Goal: Transaction & Acquisition: Purchase product/service

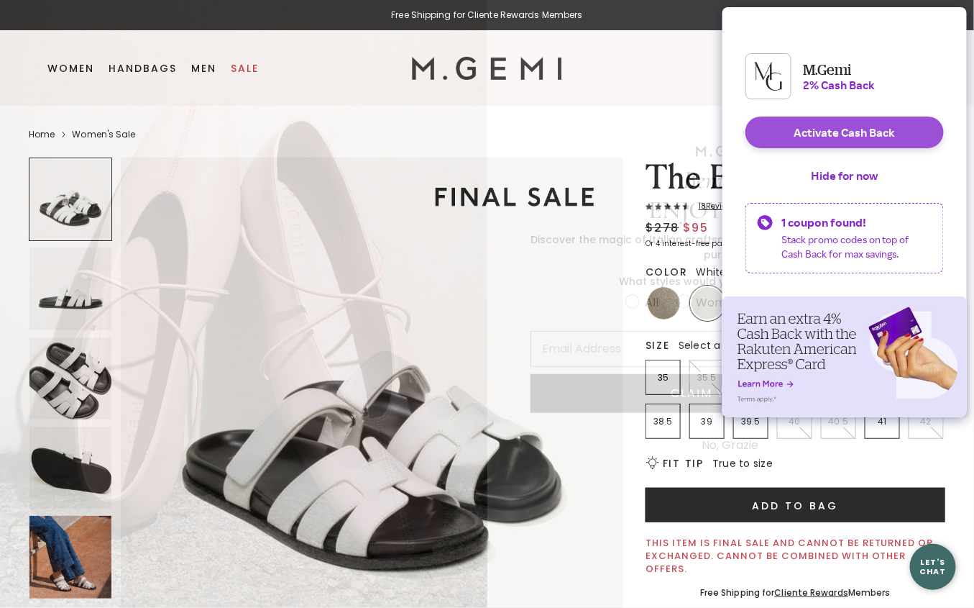
click at [811, 140] on button "Activate Cash Back" at bounding box center [845, 132] width 198 height 32
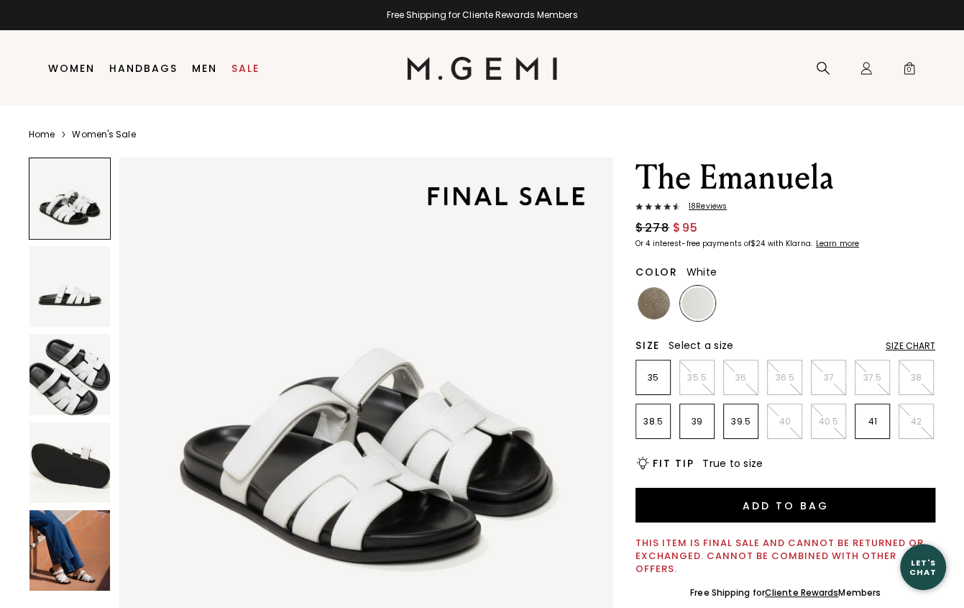
click at [703, 302] on img at bounding box center [698, 303] width 32 height 32
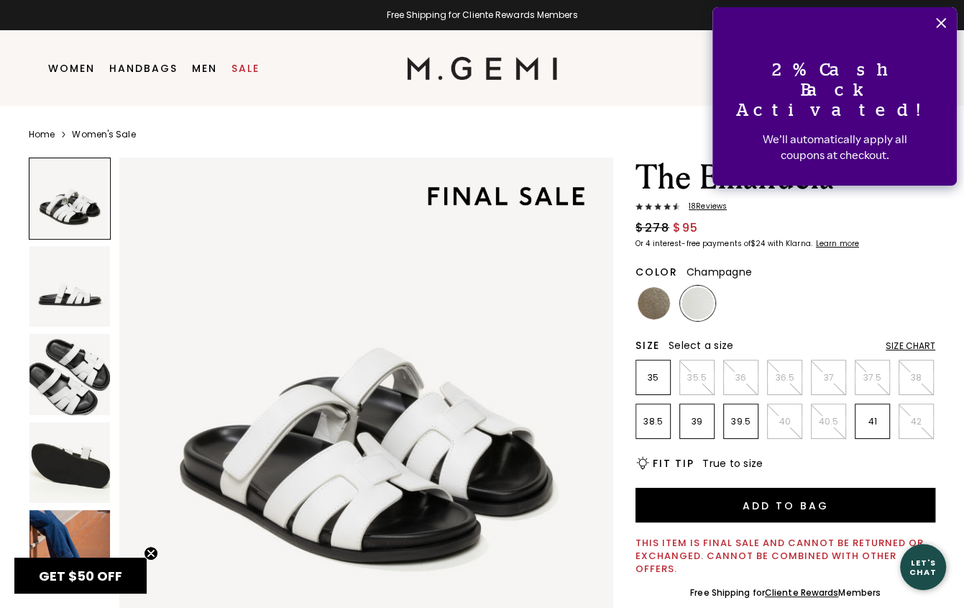
click at [660, 301] on img at bounding box center [654, 303] width 32 height 32
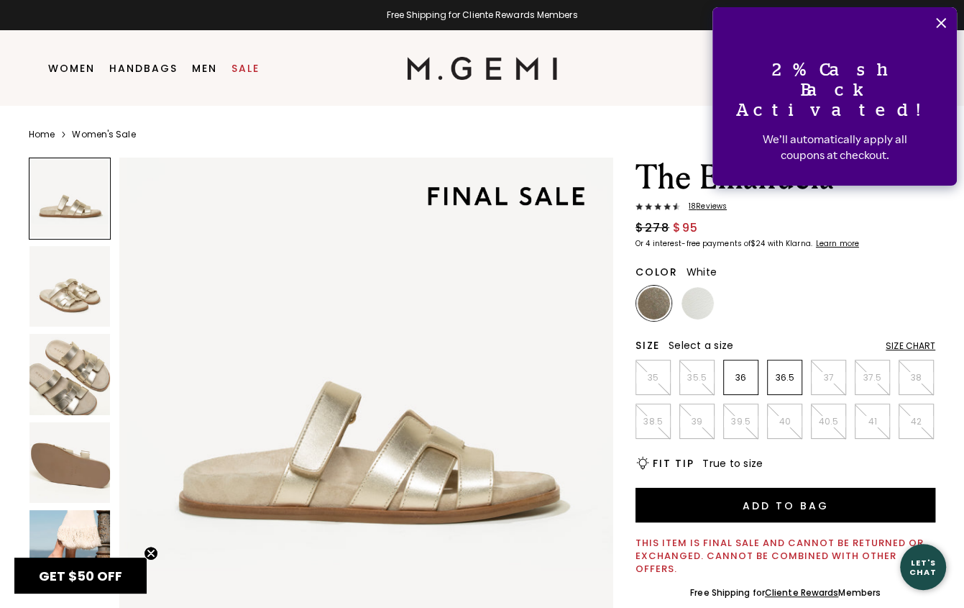
click at [695, 296] on img at bounding box center [698, 303] width 32 height 32
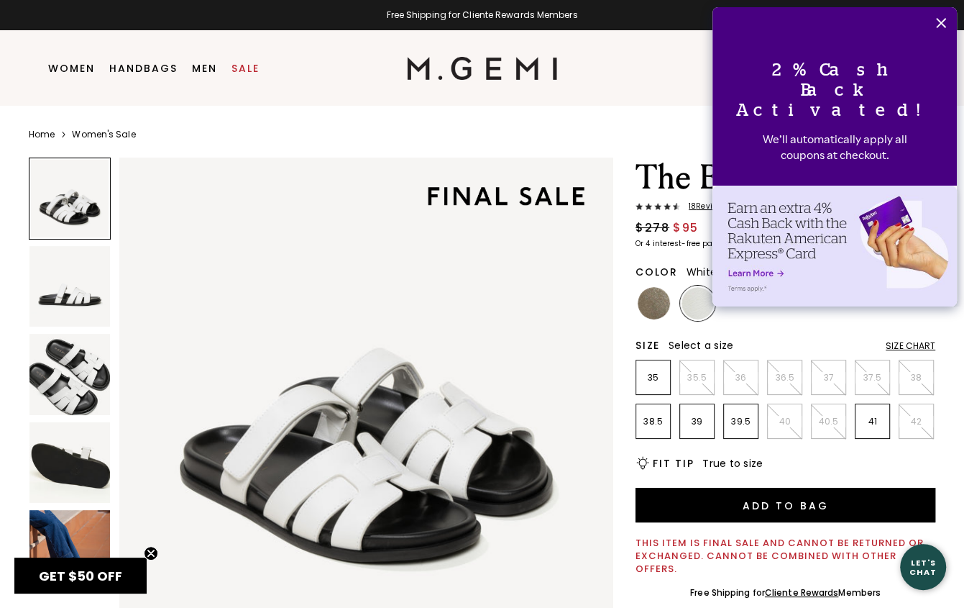
click at [80, 388] on img at bounding box center [69, 374] width 81 height 81
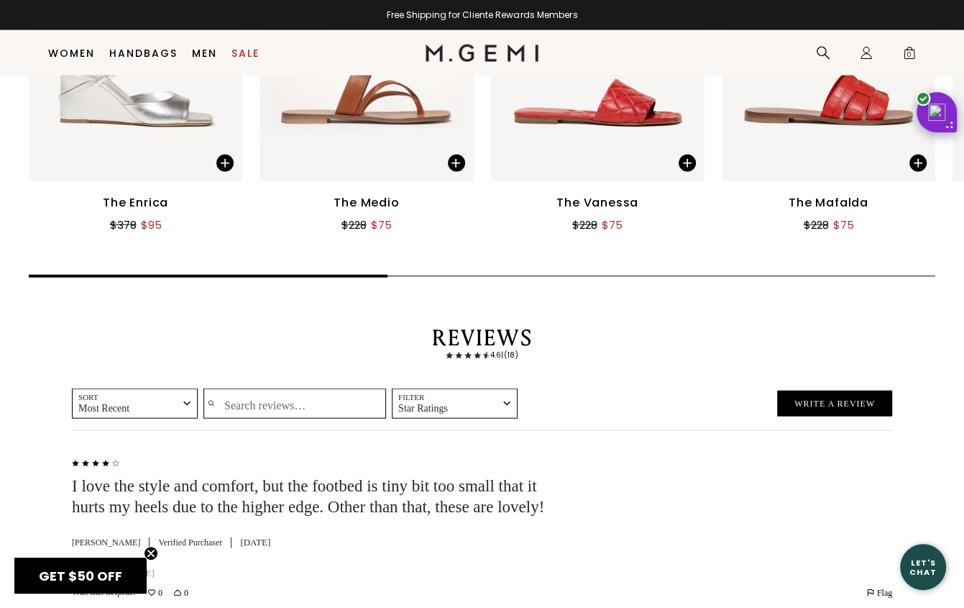
scroll to position [2126, 0]
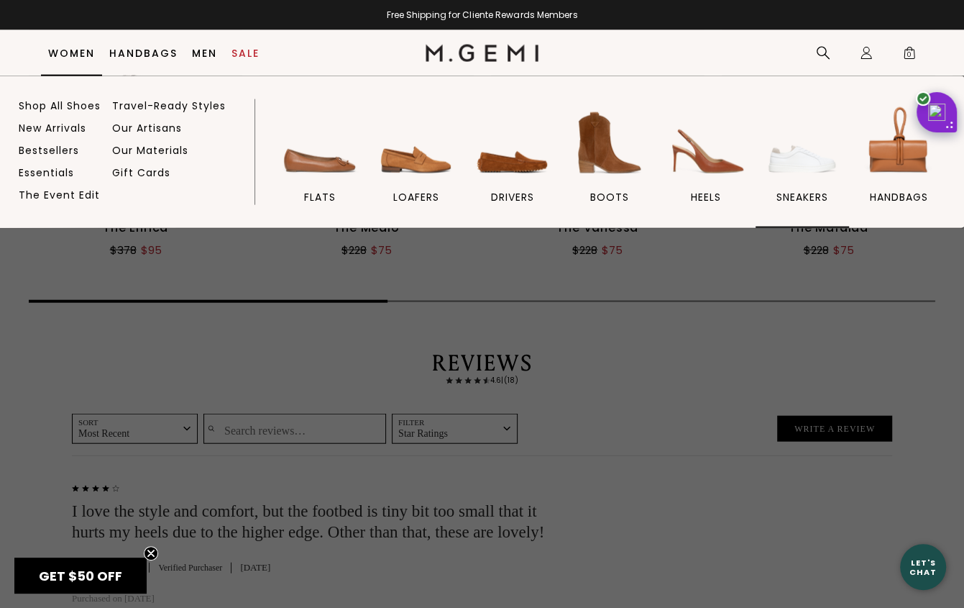
click at [815, 193] on span "sneakers" at bounding box center [803, 197] width 52 height 13
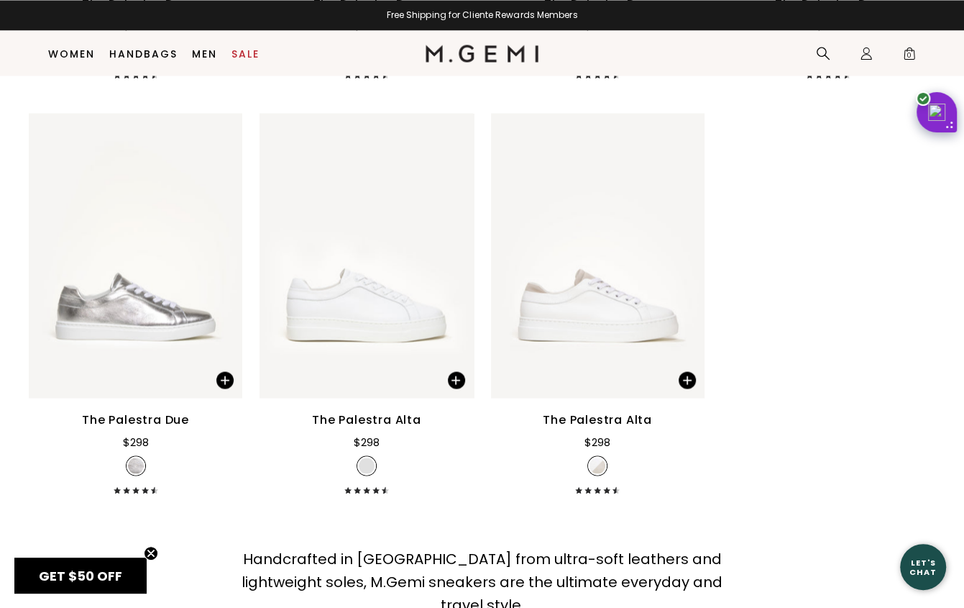
scroll to position [1839, 0]
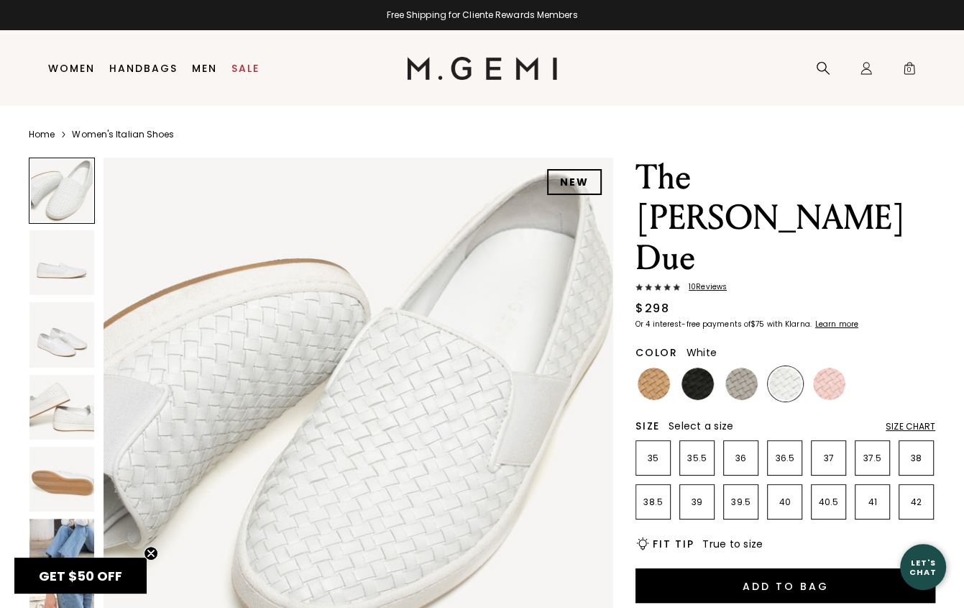
click at [49, 272] on img at bounding box center [61, 262] width 65 height 65
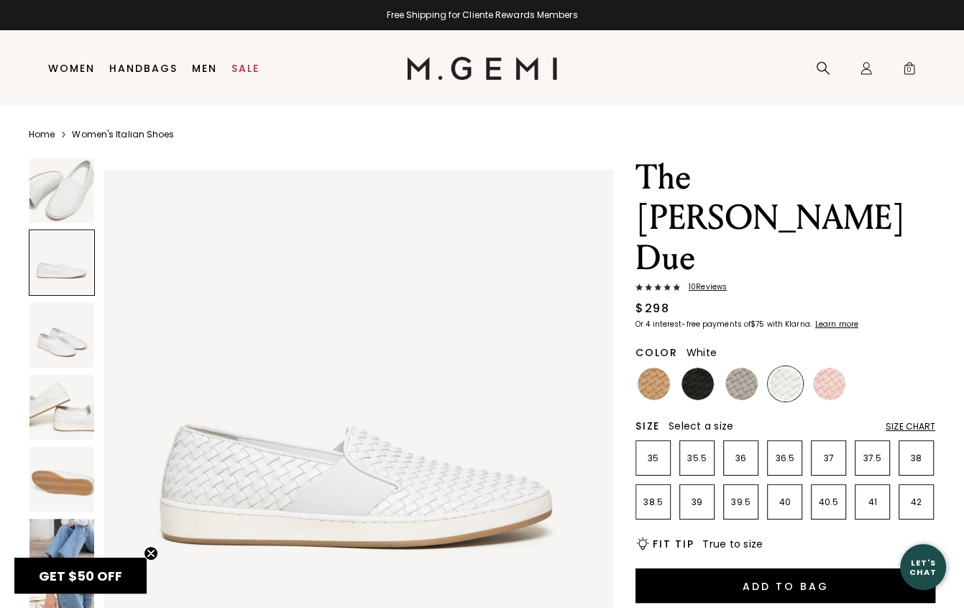
scroll to position [513, 0]
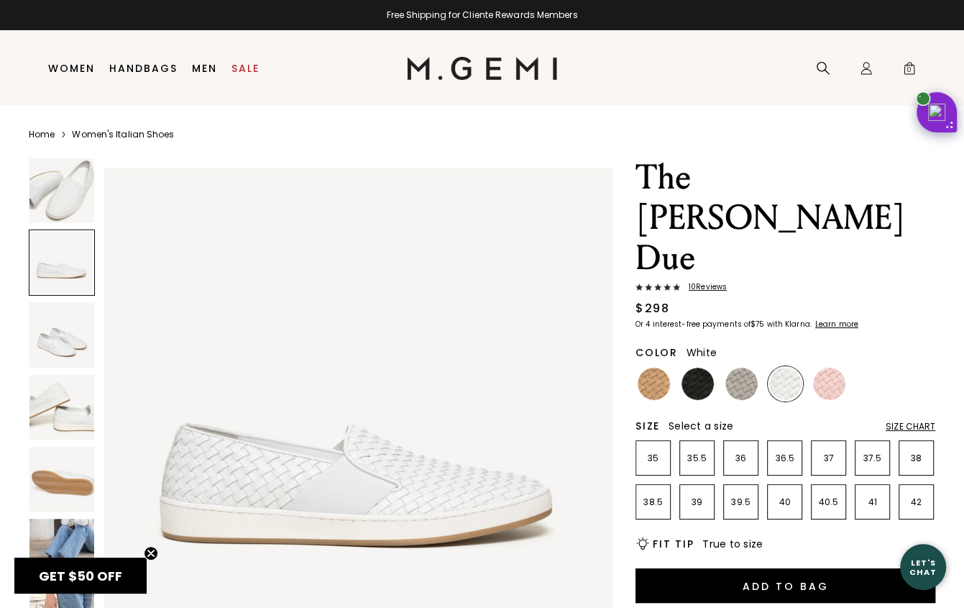
click at [65, 349] on img at bounding box center [61, 334] width 65 height 65
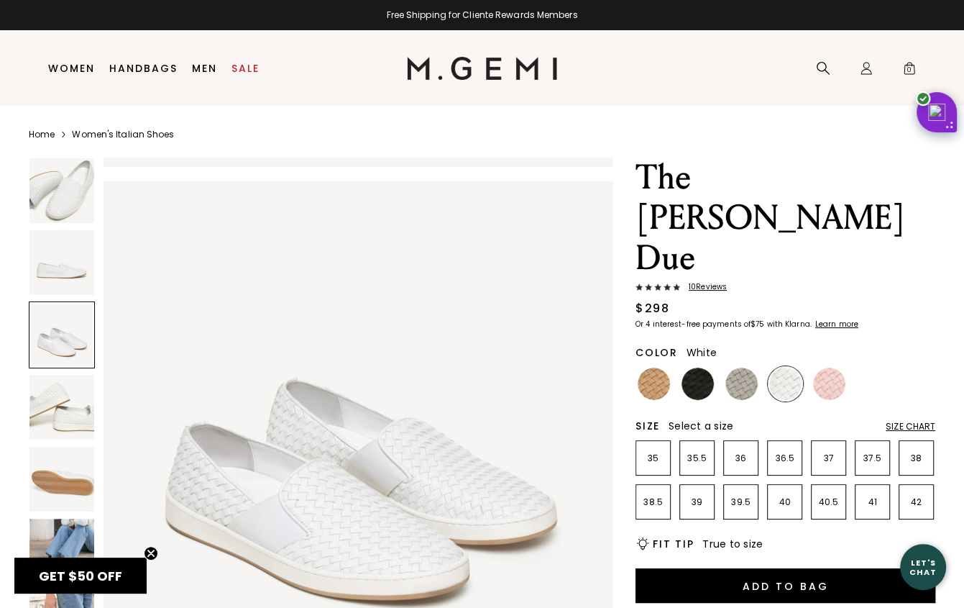
scroll to position [1025, 0]
click at [50, 392] on img at bounding box center [61, 407] width 65 height 65
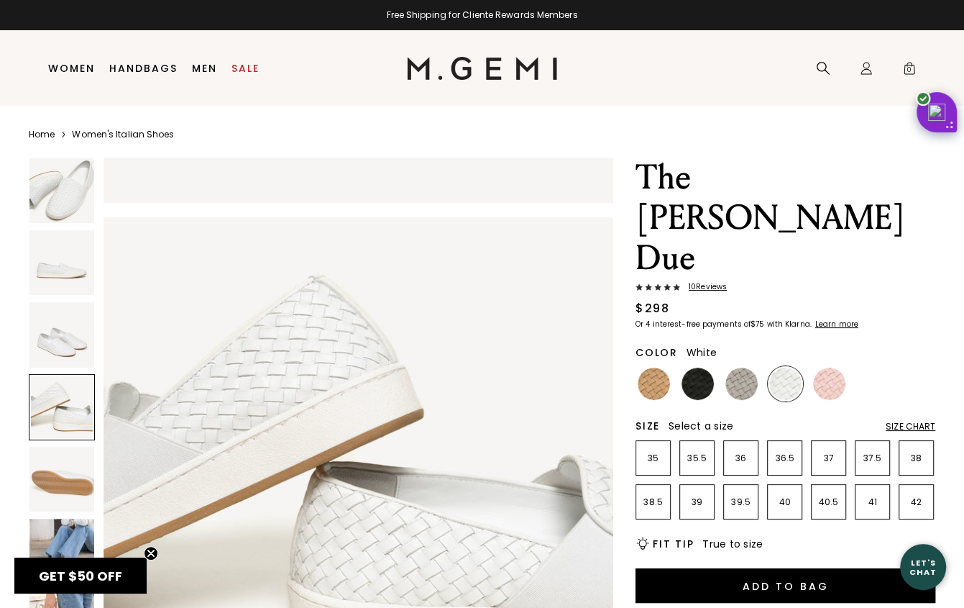
scroll to position [1539, 0]
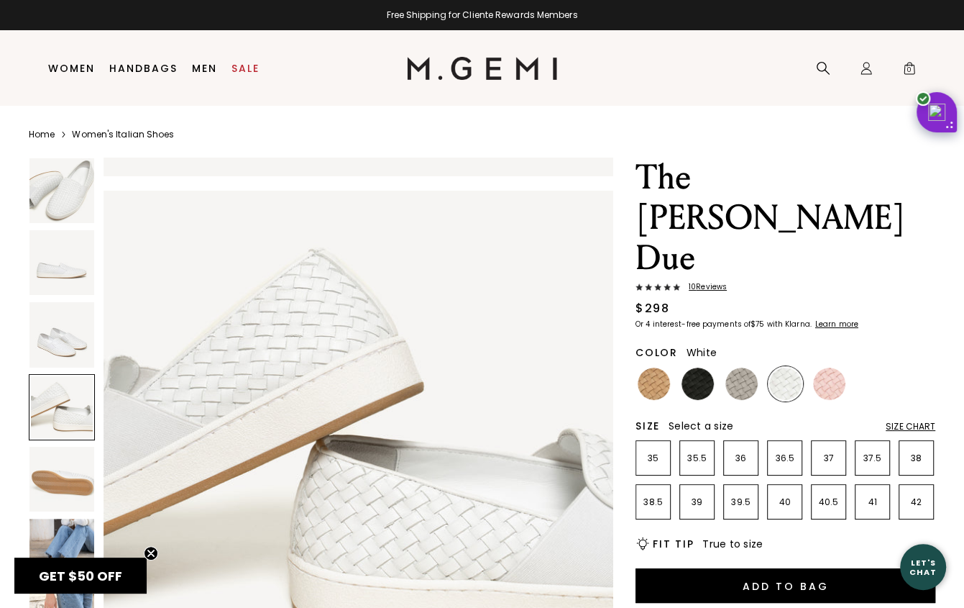
click at [58, 481] on img at bounding box center [61, 479] width 65 height 65
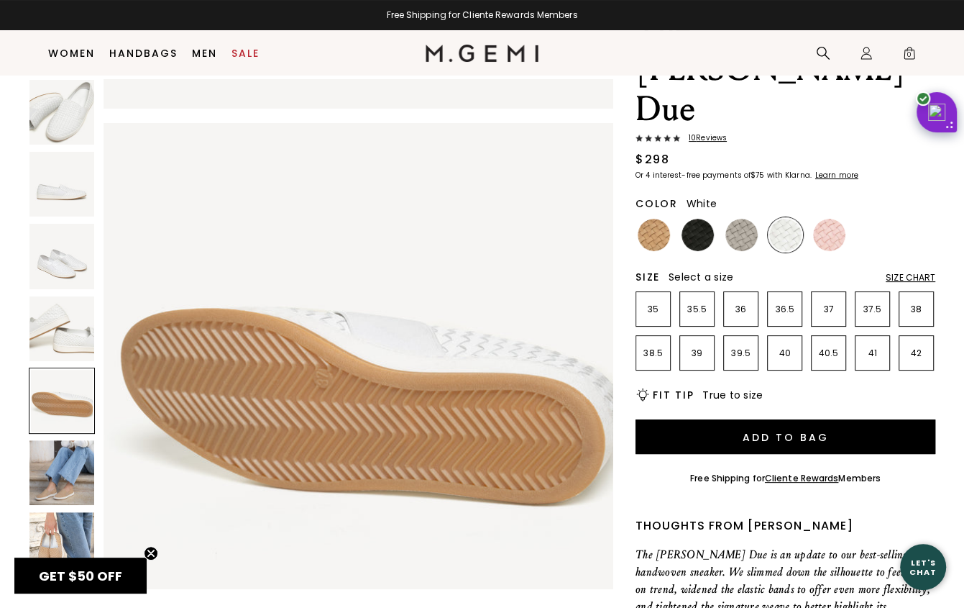
scroll to position [185, 0]
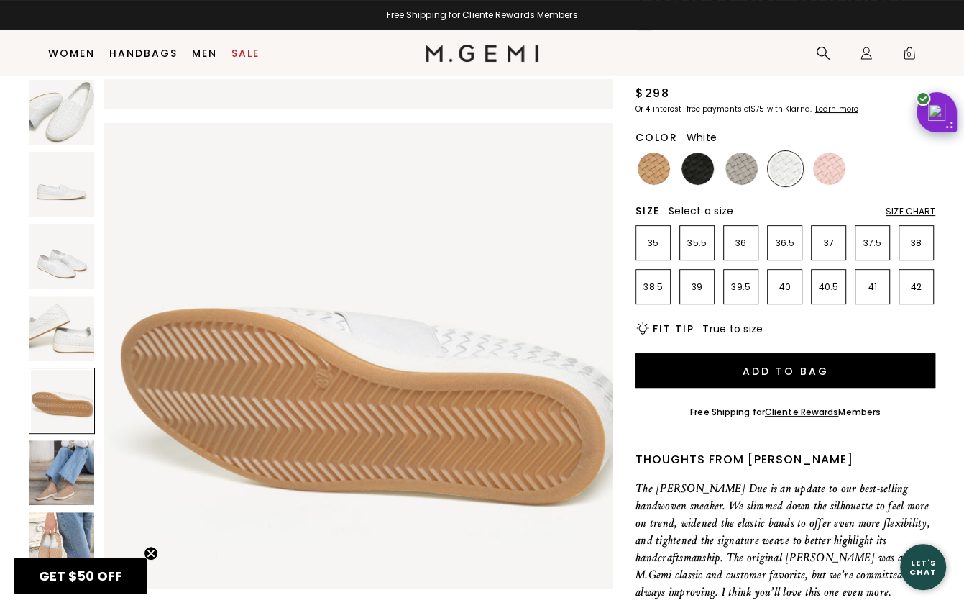
click at [58, 481] on img at bounding box center [61, 472] width 65 height 65
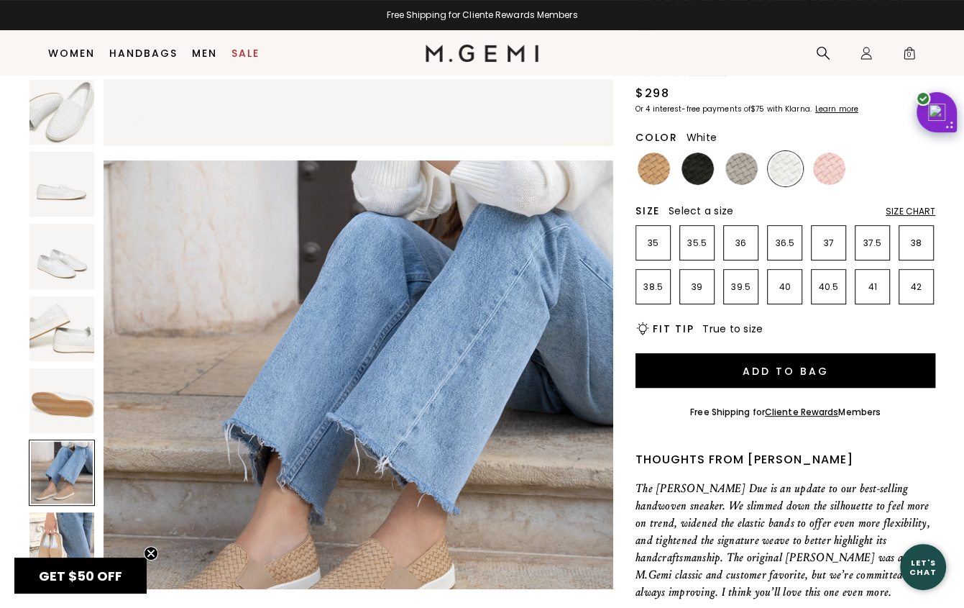
scroll to position [2566, 0]
